Goal: Find specific page/section

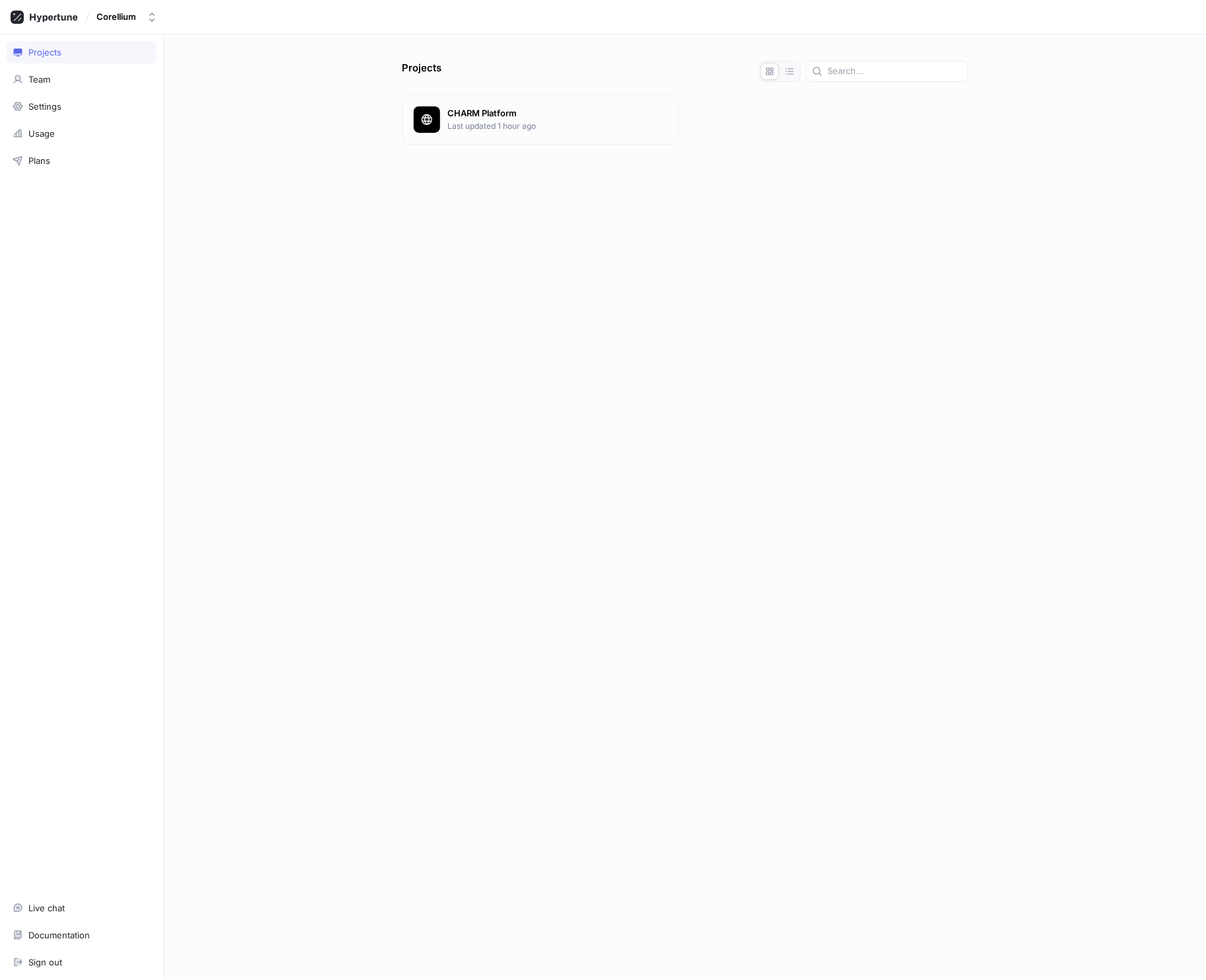
click at [486, 123] on p "Last updated 1 hour ago" at bounding box center [558, 126] width 219 height 12
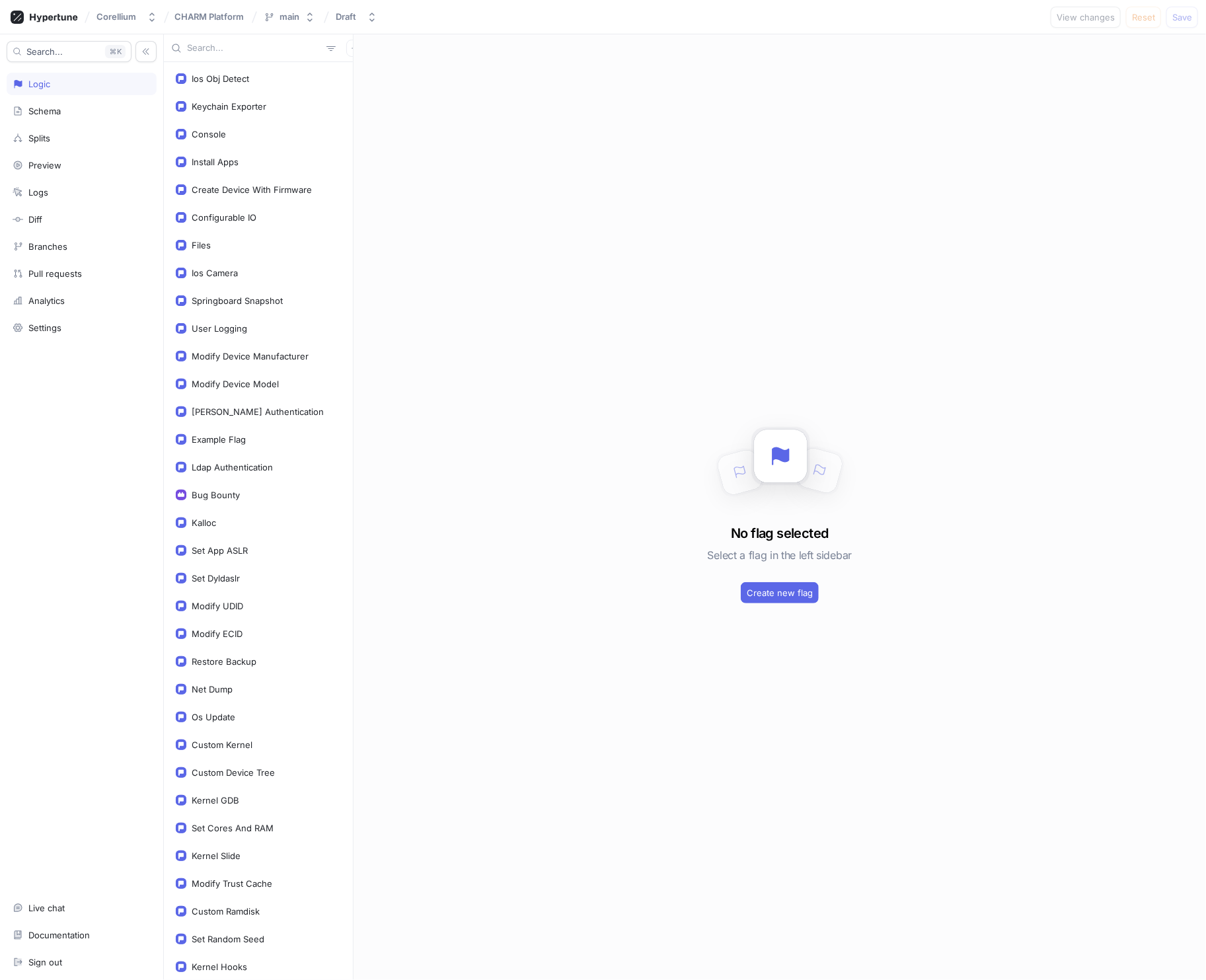
click at [208, 49] on input "text" at bounding box center [254, 48] width 134 height 13
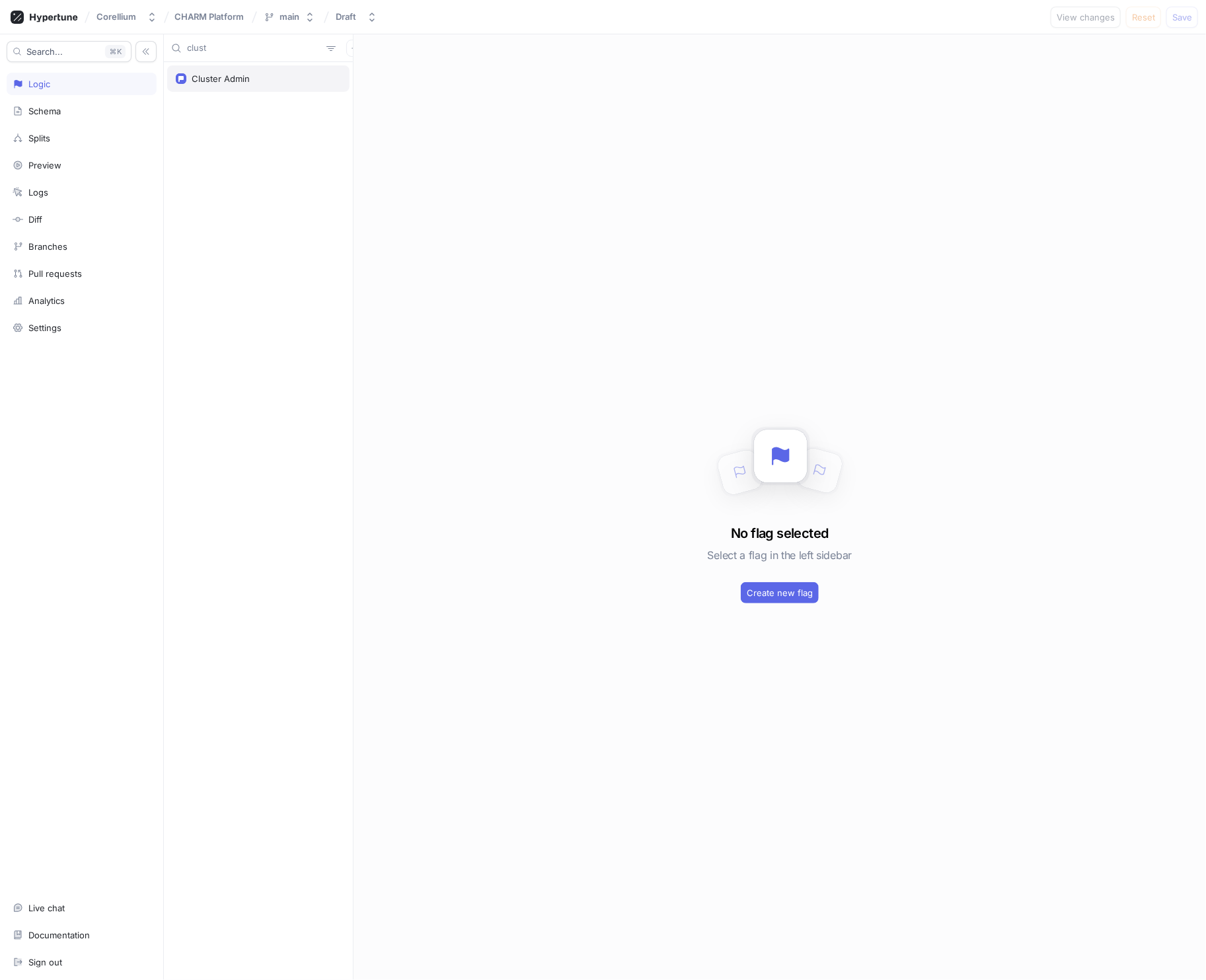
type input "clust"
click at [202, 78] on div "Cluster Admin" at bounding box center [221, 79] width 58 height 11
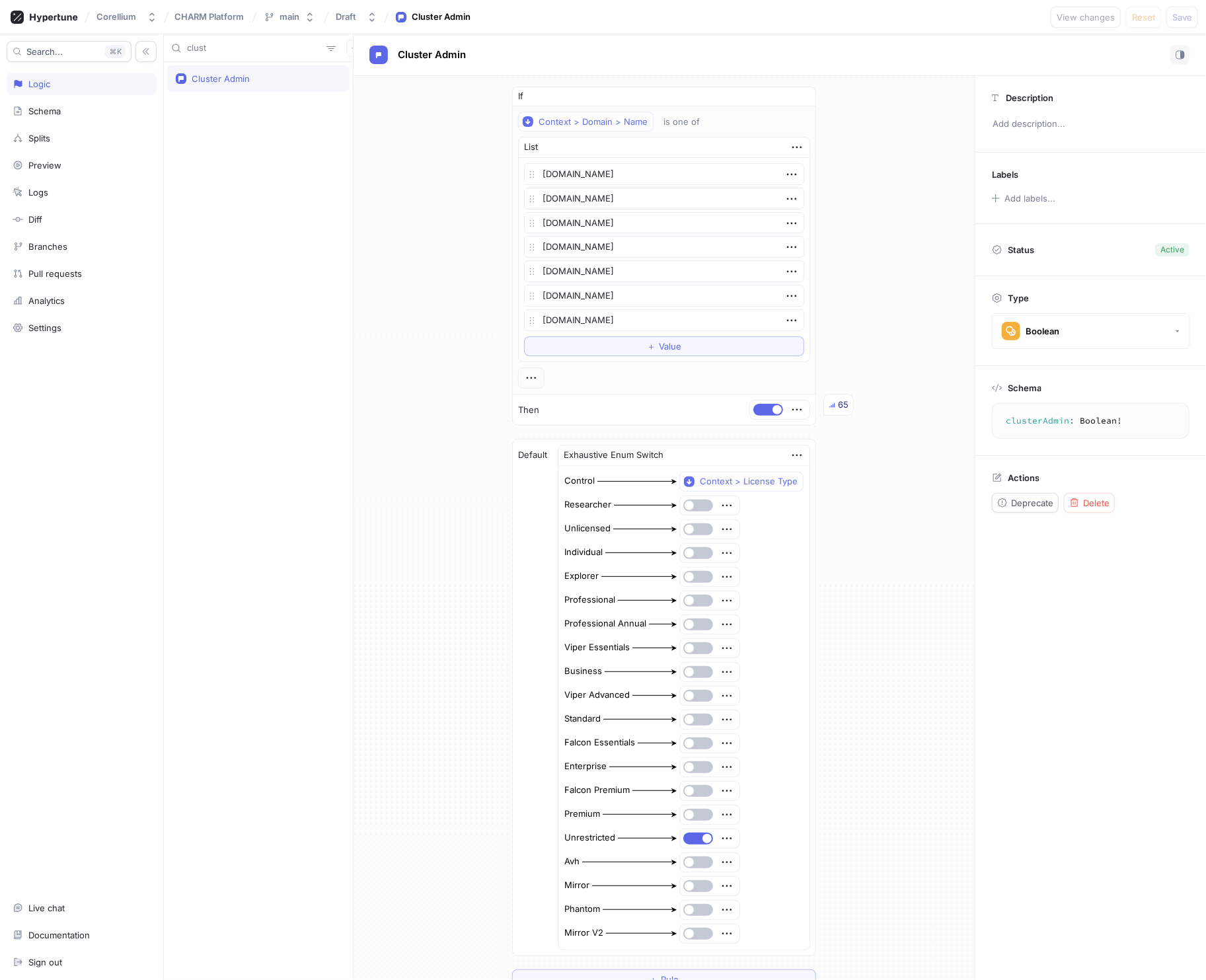
click at [401, 739] on div "If Context > Domain > Name is one of List [DOMAIN_NAME] [DOMAIN_NAME] [DOMAIN_N…" at bounding box center [664, 538] width 621 height 924
type textarea "x"
